Goal: Transaction & Acquisition: Purchase product/service

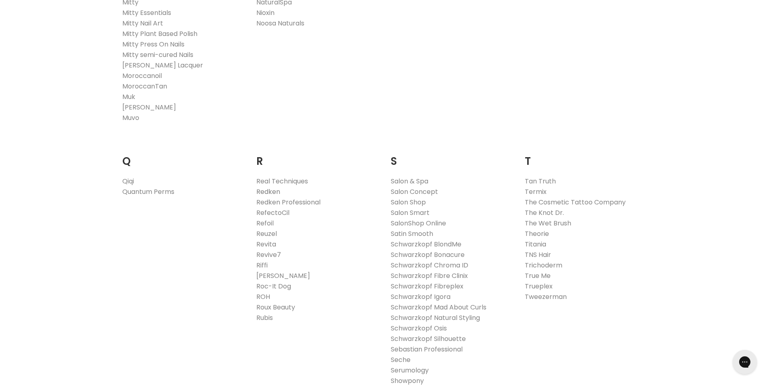
click at [271, 191] on link "Redken" at bounding box center [268, 191] width 24 height 9
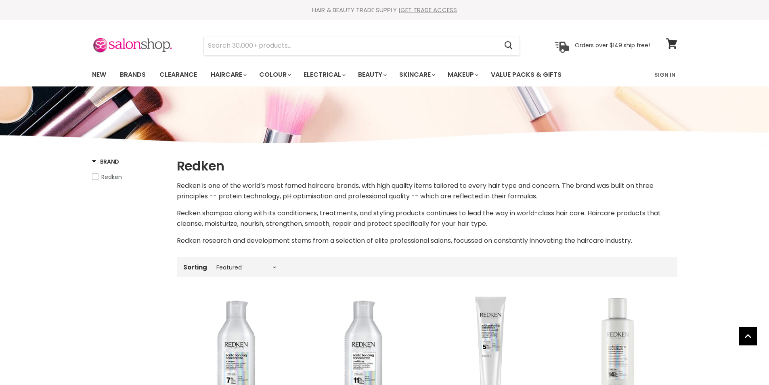
select select "manual"
